Goal: Find specific page/section: Find specific page/section

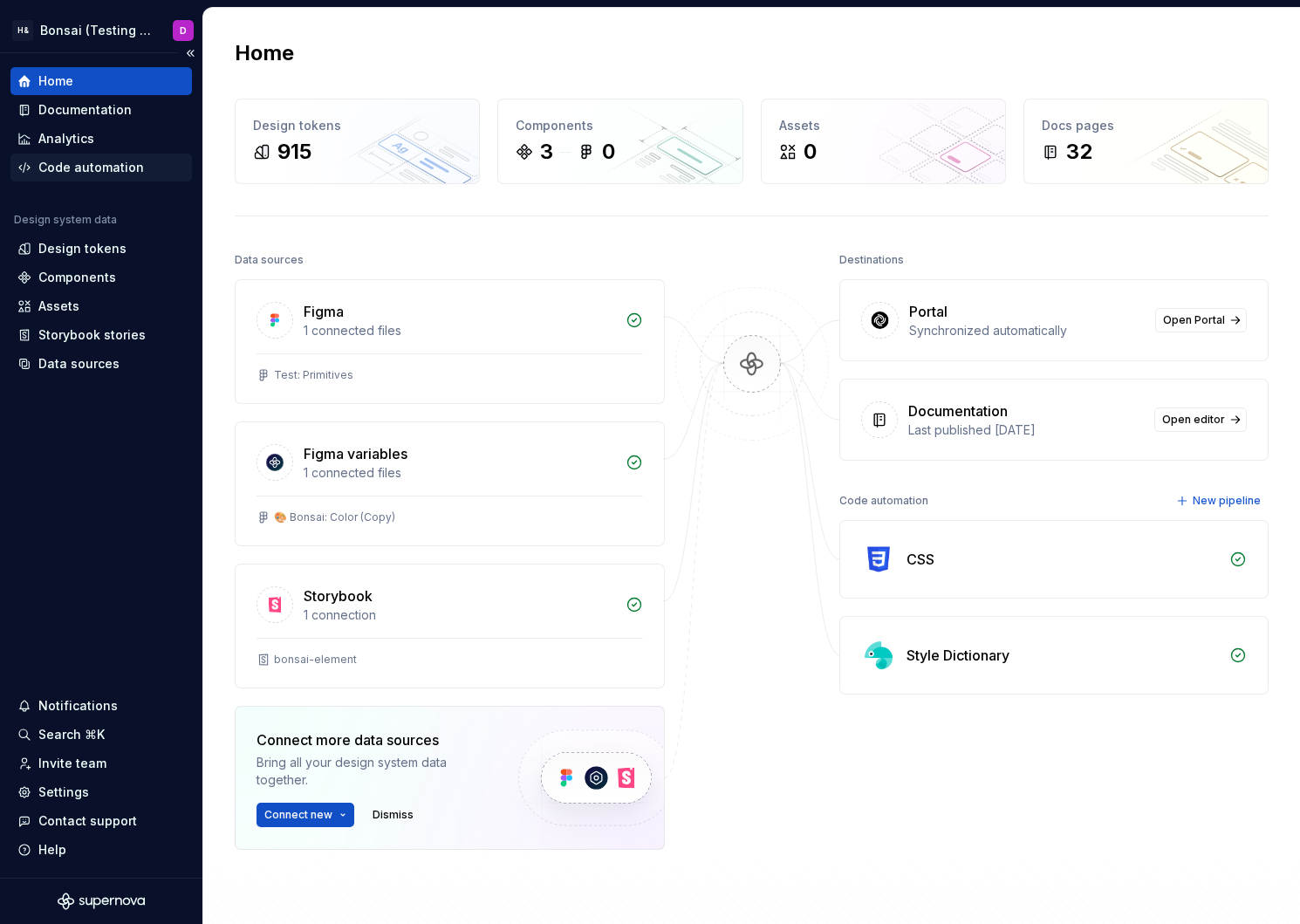
click at [101, 165] on div "Code automation" at bounding box center [91, 167] width 106 height 18
